Goal: Information Seeking & Learning: Find specific fact

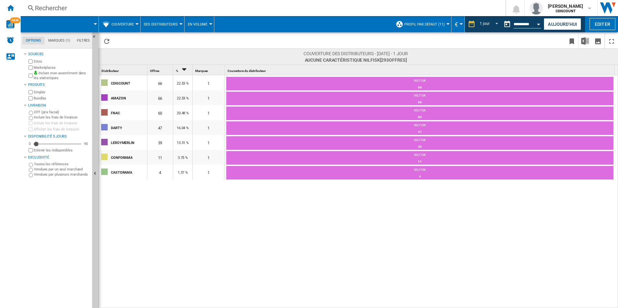
click at [50, 6] on div "Rechercher" at bounding box center [262, 8] width 454 height 9
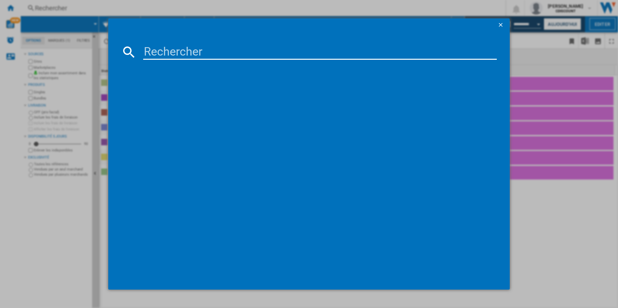
drag, startPoint x: 197, startPoint y: 48, endPoint x: 193, endPoint y: 51, distance: 5.1
click at [197, 49] on input at bounding box center [320, 52] width 354 height 16
click at [246, 43] on md-dialog-content at bounding box center [309, 160] width 402 height 259
click at [234, 52] on input at bounding box center [320, 52] width 354 height 16
paste input "4006508221615"
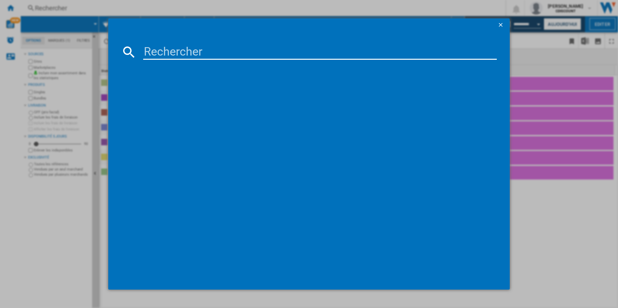
type input "4006508221615"
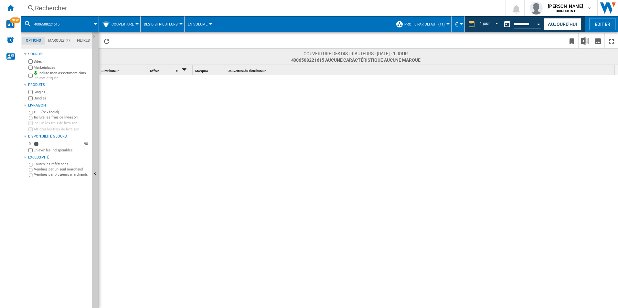
click at [53, 23] on span "4006508221615" at bounding box center [46, 24] width 25 height 4
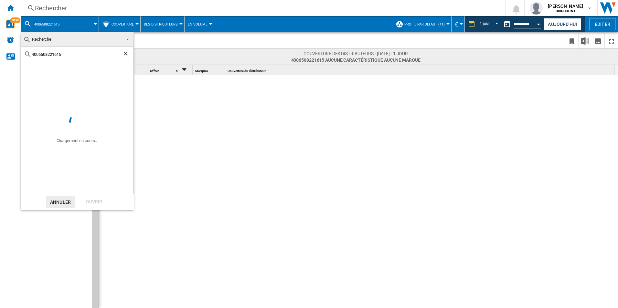
click at [125, 52] on ng-md-icon "Effacer la recherche" at bounding box center [127, 54] width 8 height 8
click at [78, 53] on input "text" at bounding box center [81, 54] width 99 height 5
paste input "Purista® F230-102 Noir"
type input "Purista® F230-102 Noir"
click at [87, 200] on div "Ouvrir" at bounding box center [94, 202] width 28 height 12
